Goal: Unclear: Browse casually

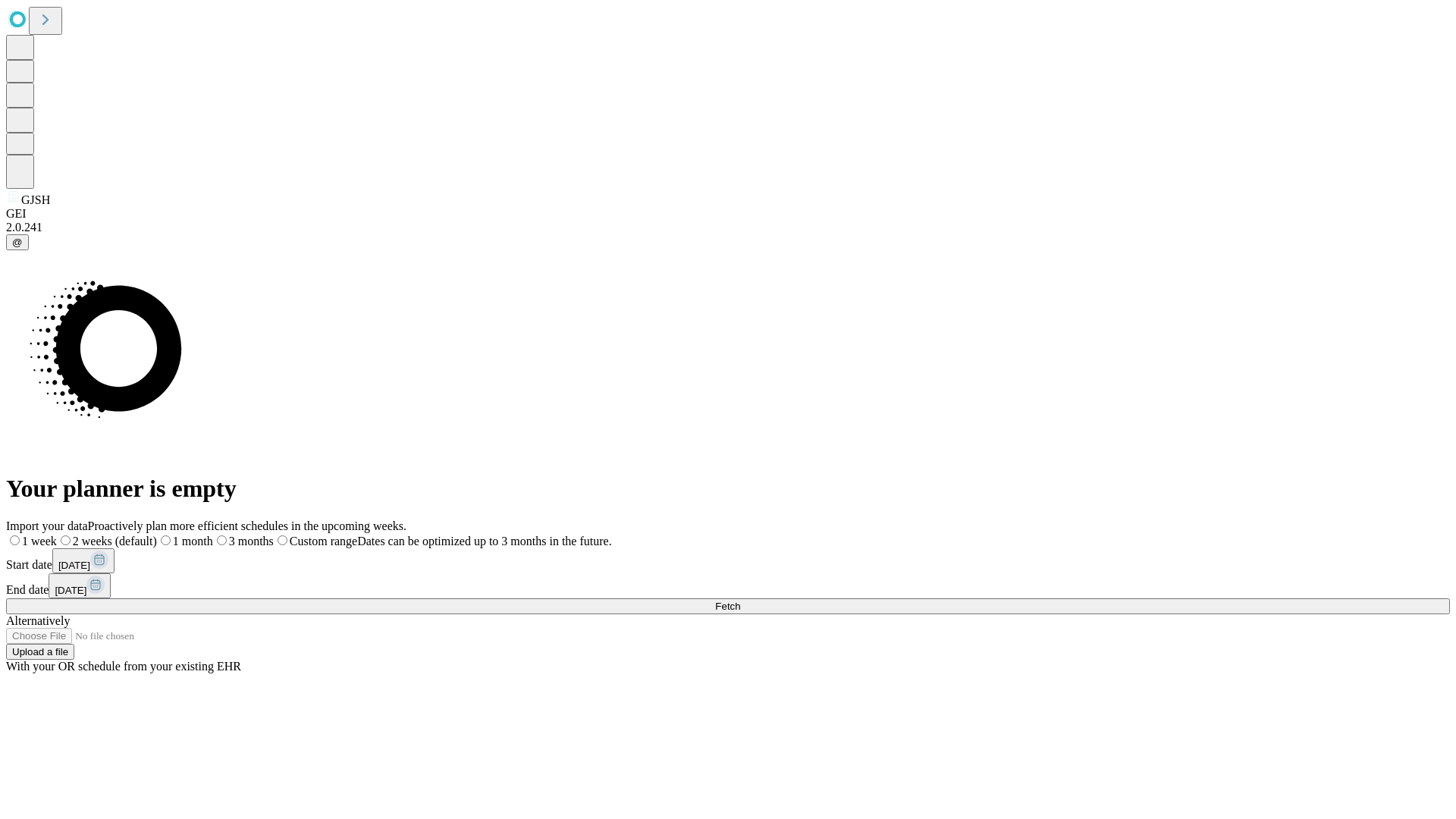
click at [740, 601] on span "Fetch" at bounding box center [728, 607] width 25 height 12
